Goal: Task Accomplishment & Management: Manage account settings

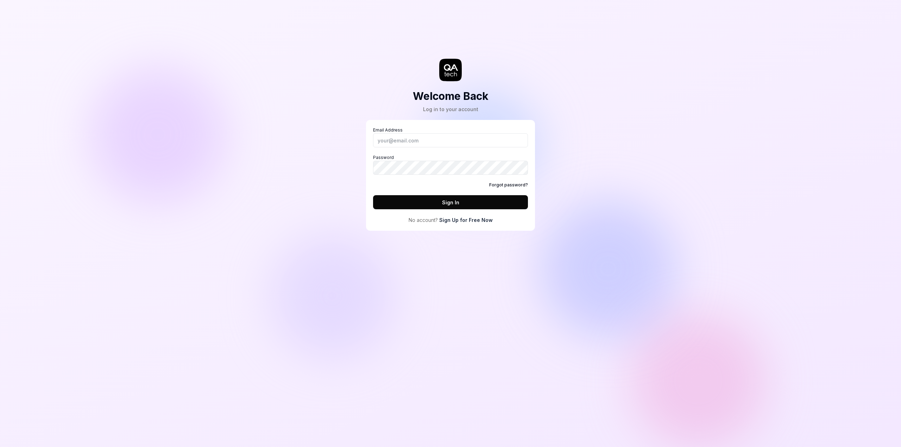
click at [420, 142] on input "Email Address" at bounding box center [450, 140] width 155 height 14
type input "[EMAIL_ADDRESS][DOMAIN_NAME]"
click at [373, 195] on button "Sign In" at bounding box center [450, 202] width 155 height 14
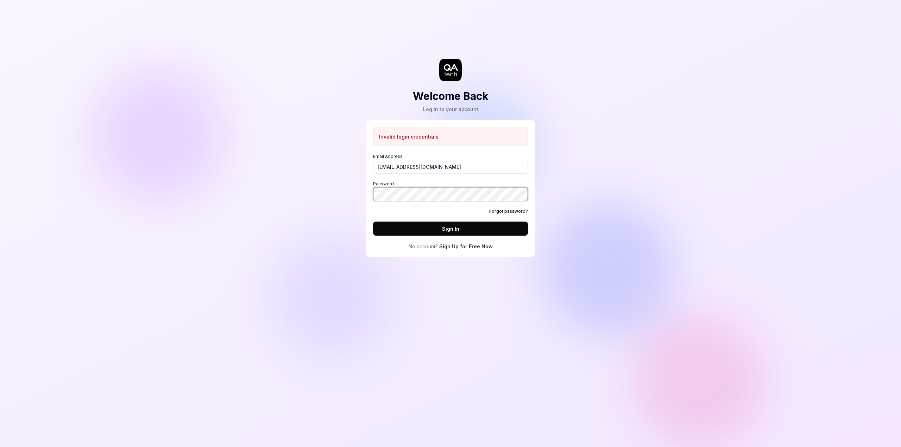
click at [373, 222] on button "Sign In" at bounding box center [450, 229] width 155 height 14
click at [321, 189] on div "Welcome Back Log in to your account Invalid login credentials Email Address [EM…" at bounding box center [450, 223] width 901 height 447
click at [373, 222] on button "Sign In" at bounding box center [450, 229] width 155 height 14
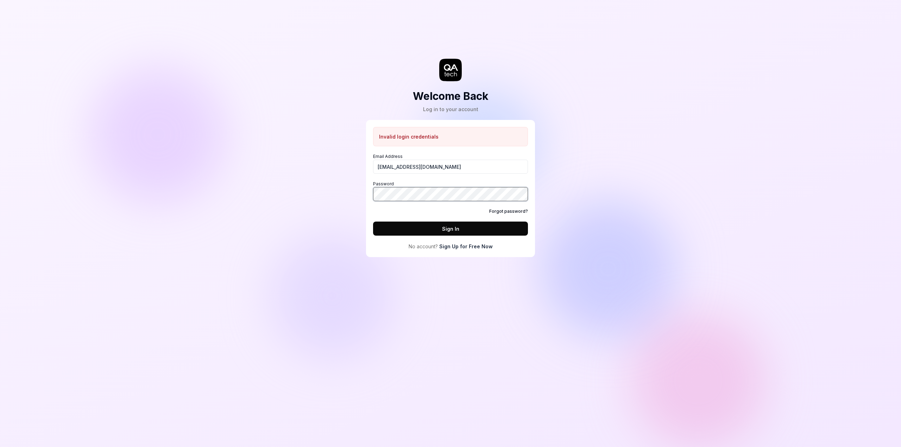
click at [373, 222] on button "Sign In" at bounding box center [450, 229] width 155 height 14
click at [504, 211] on link "Forgot password?" at bounding box center [508, 211] width 39 height 6
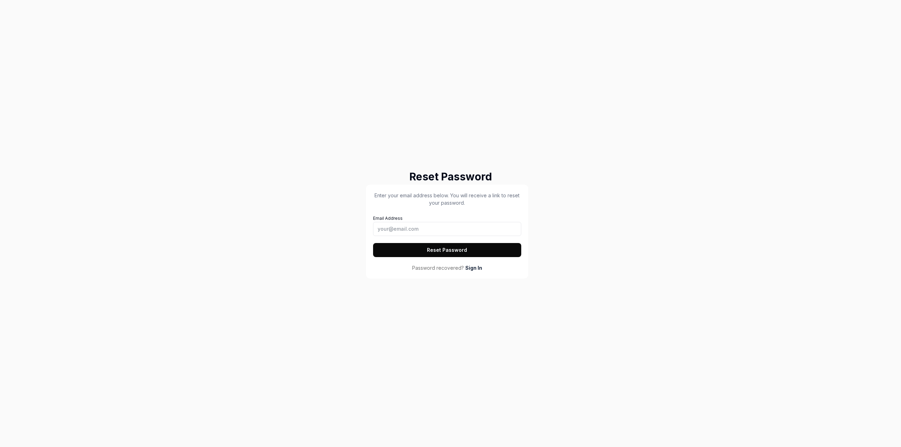
drag, startPoint x: 560, startPoint y: 40, endPoint x: 677, endPoint y: 20, distance: 119.0
click at [559, 40] on div "Reset Password Enter your email address below. You will receive a link to reset…" at bounding box center [450, 223] width 901 height 447
click at [451, 252] on button "Reset Password" at bounding box center [447, 250] width 148 height 14
click at [392, 230] on input "Email Address" at bounding box center [447, 229] width 148 height 14
click at [391, 230] on input "[EMAIL_ADDRESS][DOMAIN_NAME]" at bounding box center [447, 229] width 148 height 14
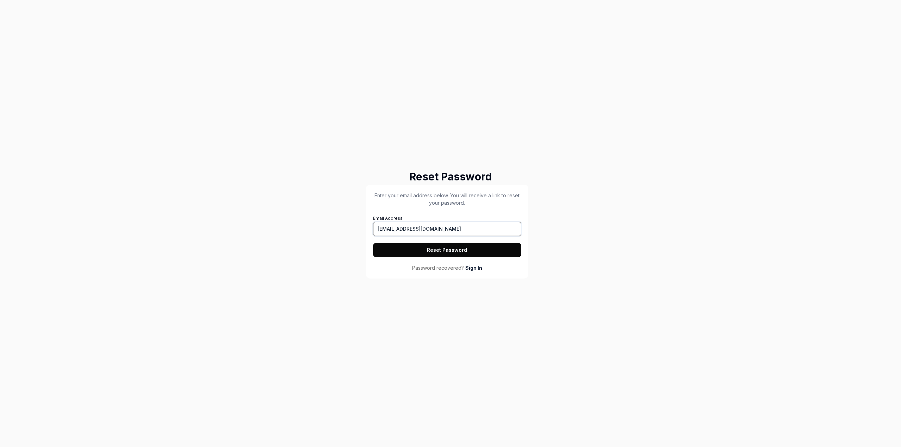
type input "[EMAIL_ADDRESS][DOMAIN_NAME]"
click at [373, 243] on button "Reset Password" at bounding box center [447, 250] width 148 height 14
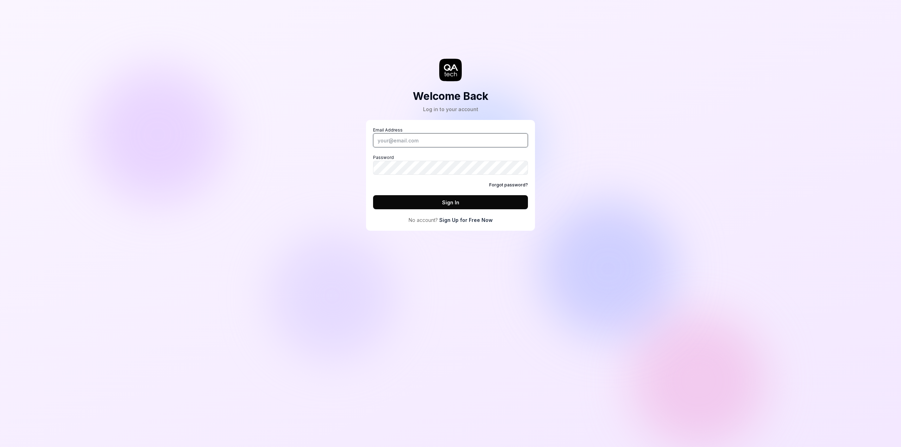
click at [383, 143] on input "Email Address" at bounding box center [450, 140] width 155 height 14
click at [442, 141] on input "[EMAIL_ADDRESS][DOMAIN_NAME]" at bounding box center [450, 140] width 155 height 14
type input "[EMAIL_ADDRESS][DOMAIN_NAME]"
click at [373, 195] on button "Sign In" at bounding box center [450, 202] width 155 height 14
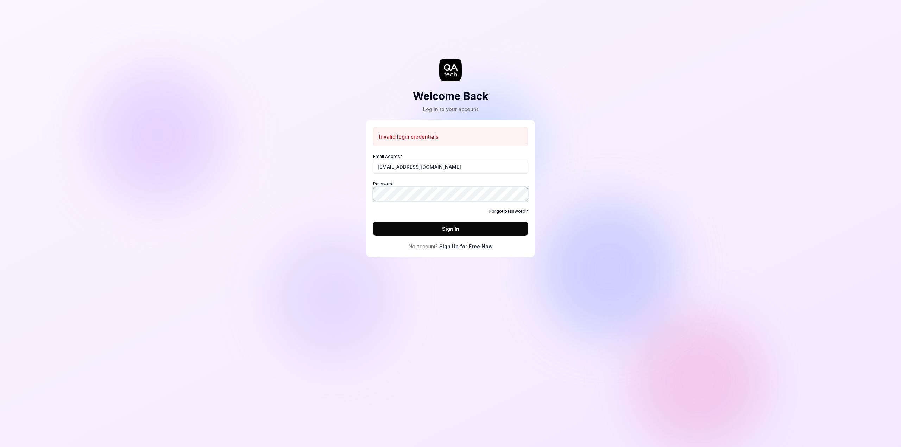
click at [373, 222] on button "Sign In" at bounding box center [450, 229] width 155 height 14
